Goal: Answer question/provide support

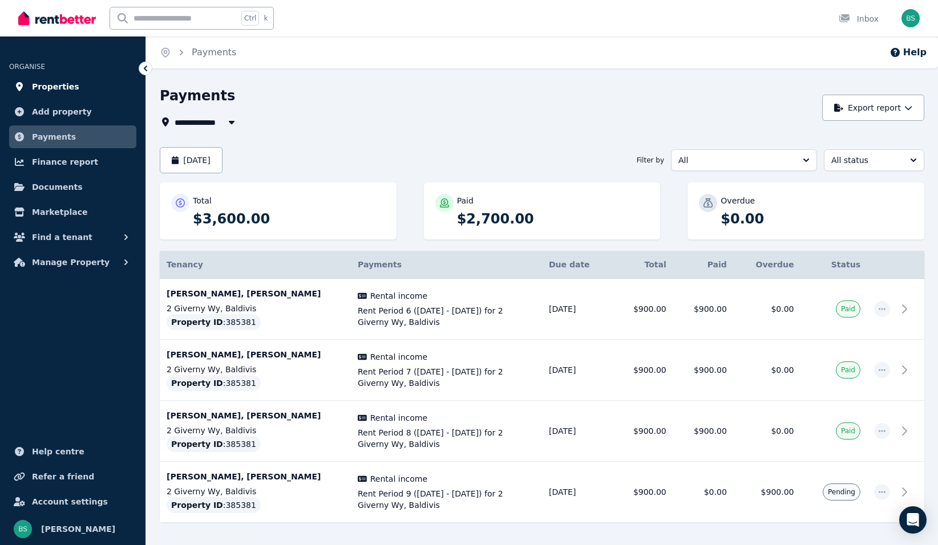
click at [35, 83] on span "Properties" at bounding box center [55, 87] width 47 height 14
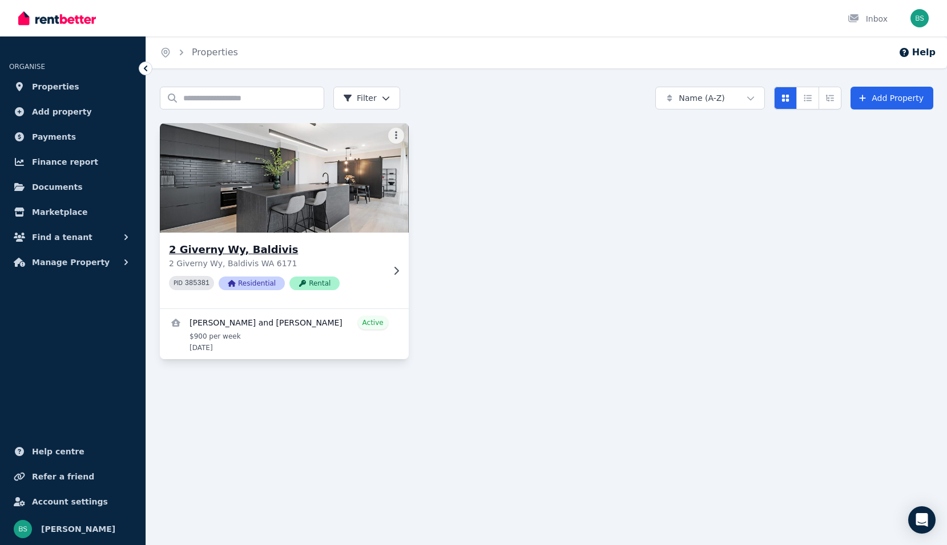
click at [351, 252] on h3 "2 Giverny Wy, Baldivis" at bounding box center [276, 250] width 215 height 16
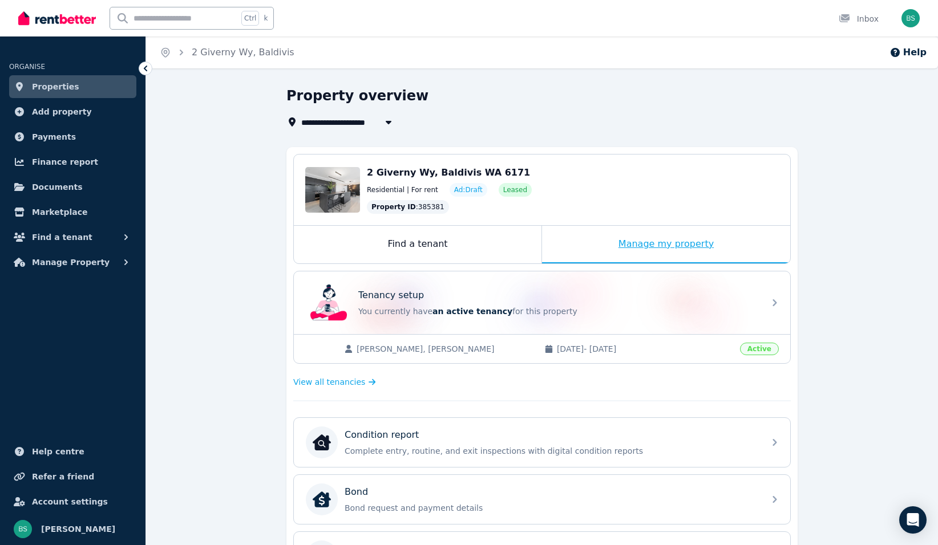
click at [624, 244] on div "Manage my property" at bounding box center [666, 245] width 248 height 38
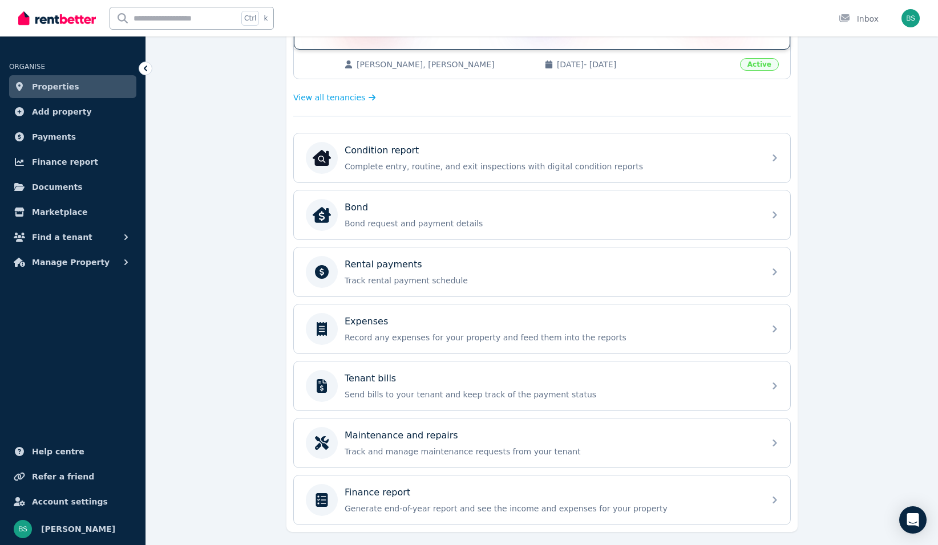
scroll to position [285, 0]
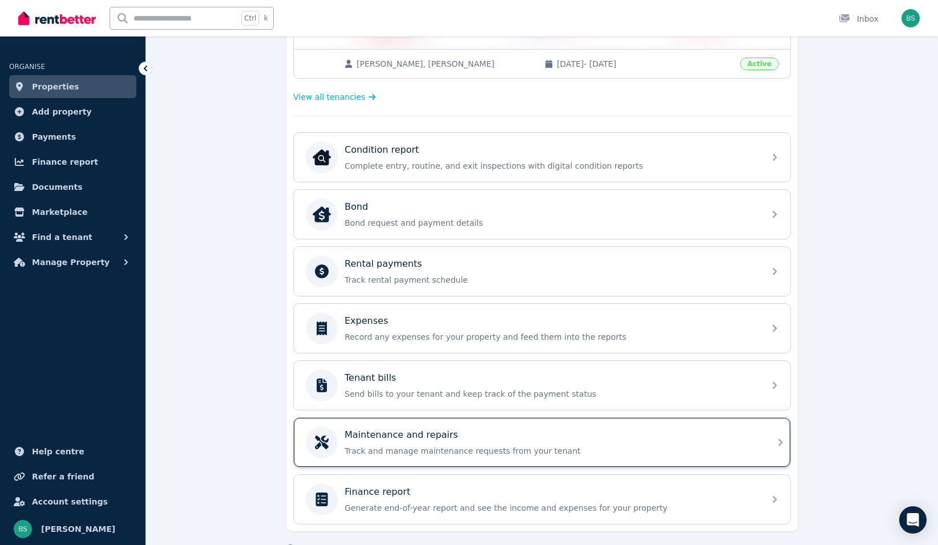
click at [411, 435] on p "Maintenance and repairs" at bounding box center [402, 435] width 114 height 14
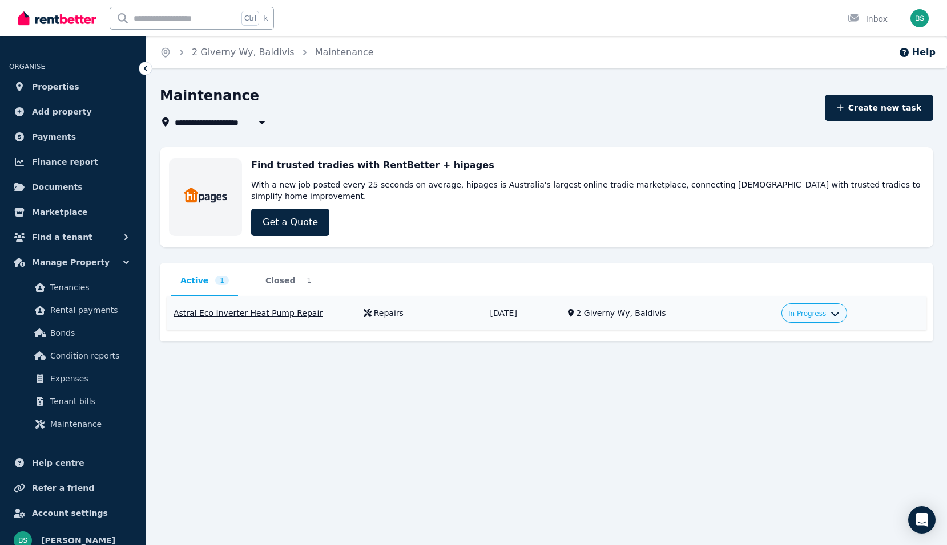
click at [805, 309] on span "In Progress" at bounding box center [807, 313] width 38 height 9
click at [614, 308] on div "2 Giverny Wy, Baldivis" at bounding box center [672, 313] width 192 height 11
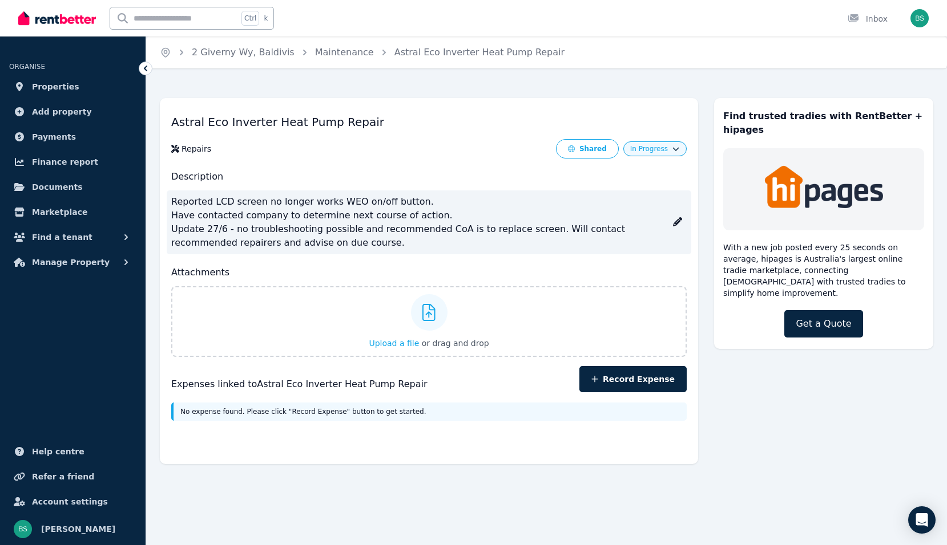
click at [246, 227] on p "Reported LCD screen no longer works WEO on/off button. Have contacted company t…" at bounding box center [428, 223] width 515 height 64
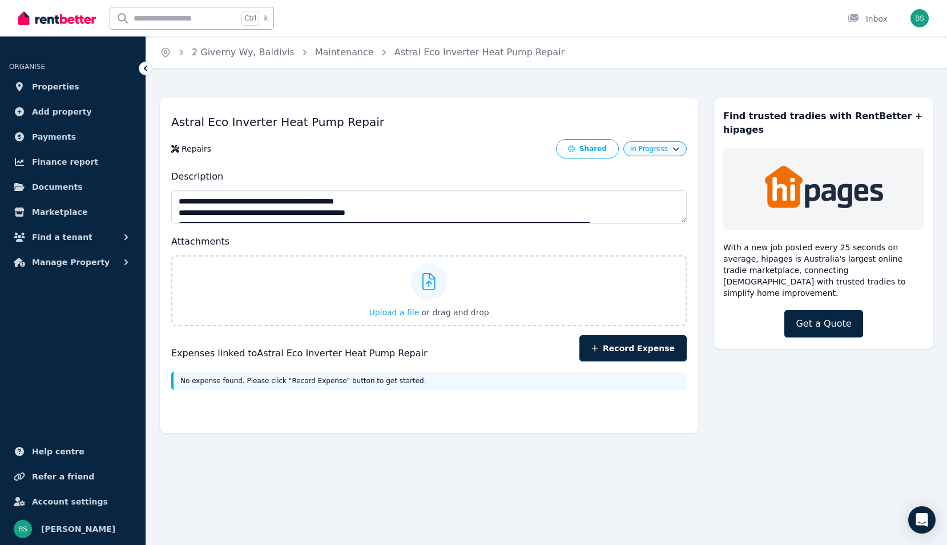
scroll to position [23, 0]
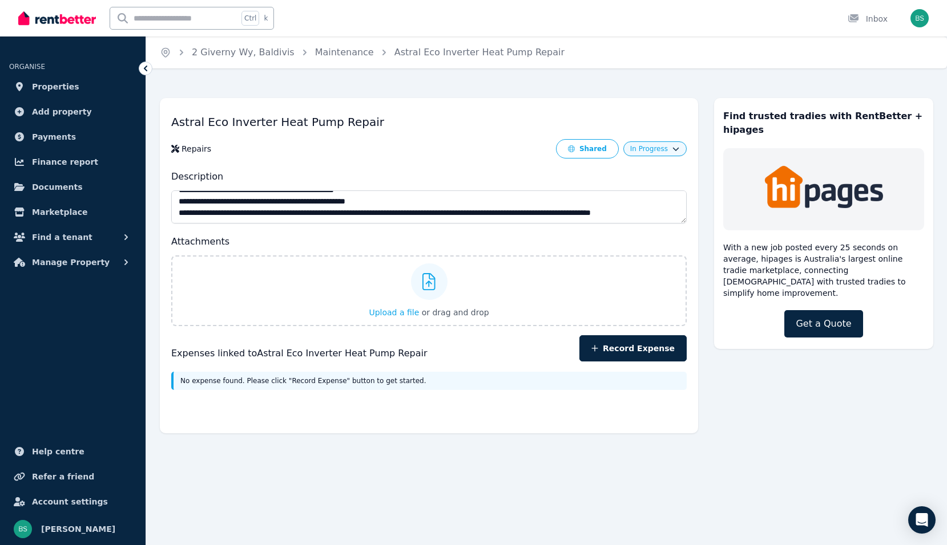
click at [336, 214] on textarea "**********" at bounding box center [428, 207] width 515 height 33
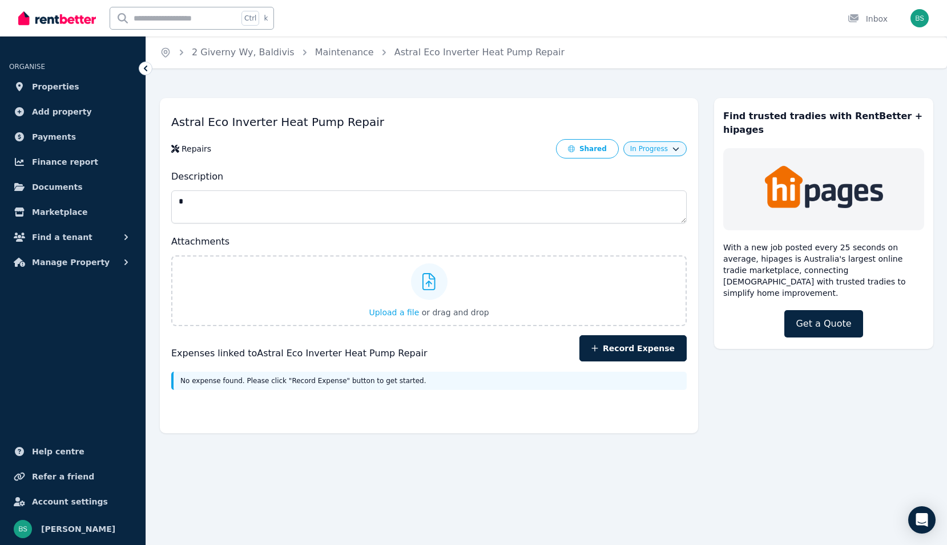
scroll to position [0, 0]
type textarea "**********"
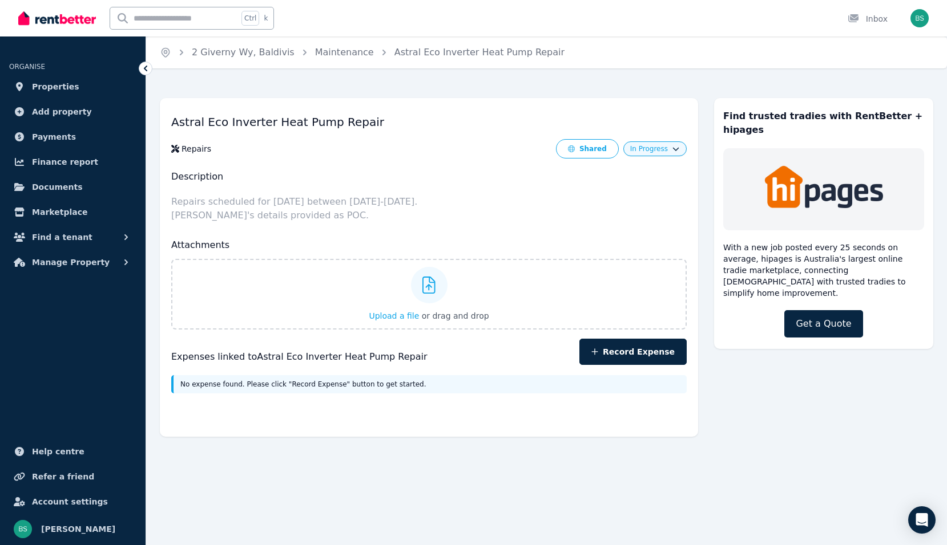
click at [512, 342] on div "Astral Eco Inverter Heat Pump Repair Repairs Shared In Progress Description Rep…" at bounding box center [429, 267] width 538 height 339
